Goal: Information Seeking & Learning: Check status

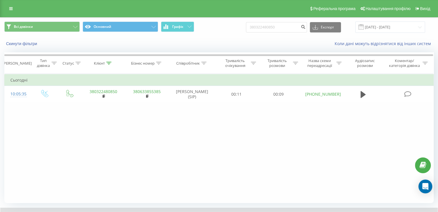
click at [279, 21] on div "Всі дзвінки Основний Графік 380322480850 Експорт .csv .xls .xlsx [DATE] - [DATE]" at bounding box center [218, 27] width 437 height 19
click at [283, 28] on input "380322480850" at bounding box center [276, 27] width 61 height 10
paste input "0664525939"
type input "0664525939"
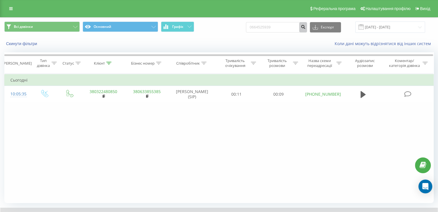
click at [305, 28] on button "submit" at bounding box center [303, 27] width 8 height 10
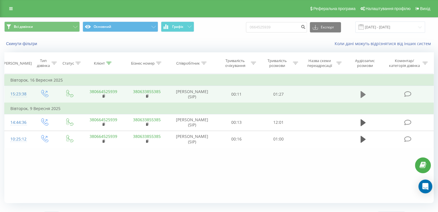
click at [363, 92] on icon at bounding box center [362, 95] width 5 height 8
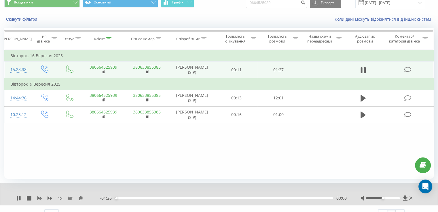
scroll to position [35, 0]
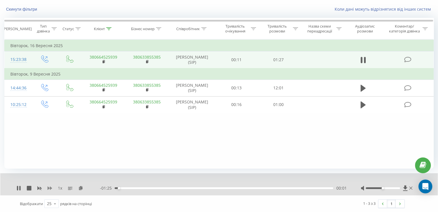
click at [51, 188] on icon at bounding box center [49, 188] width 5 height 3
click at [144, 188] on div "00:03" at bounding box center [224, 189] width 218 height 2
